Goal: Task Accomplishment & Management: Complete application form

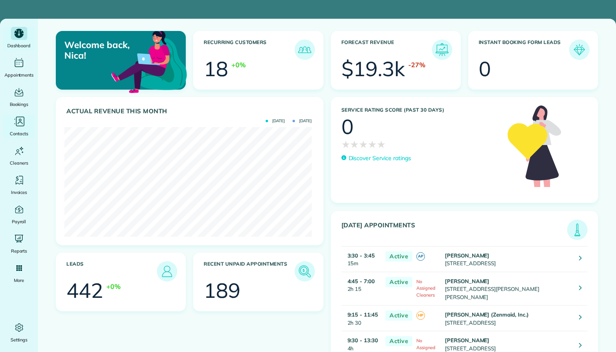
scroll to position [110, 247]
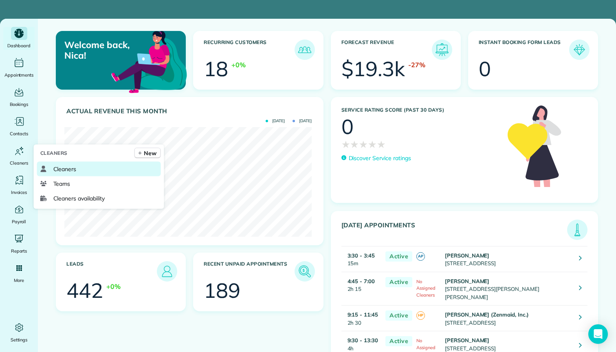
click at [49, 166] on link "Cleaners" at bounding box center [99, 169] width 124 height 15
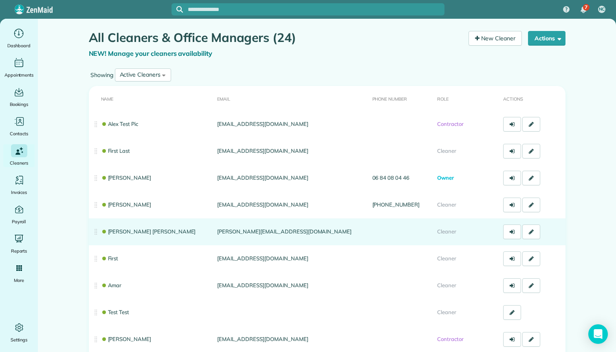
scroll to position [149, 0]
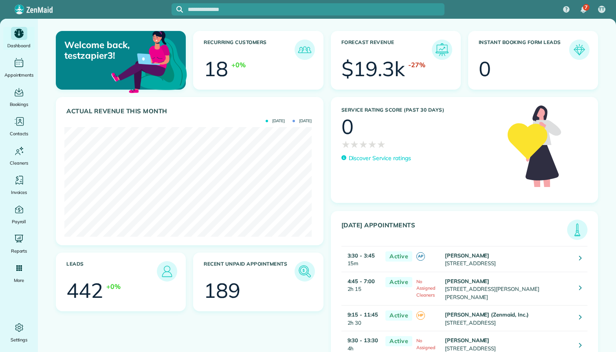
scroll to position [110, 247]
click at [19, 126] on icon "Main" at bounding box center [19, 121] width 12 height 12
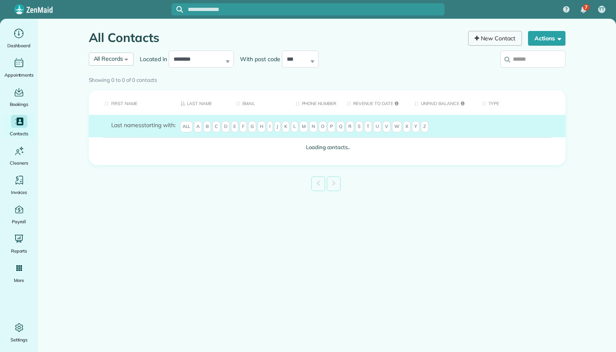
click at [503, 40] on link "New Contact" at bounding box center [495, 38] width 54 height 15
